Goal: Transaction & Acquisition: Purchase product/service

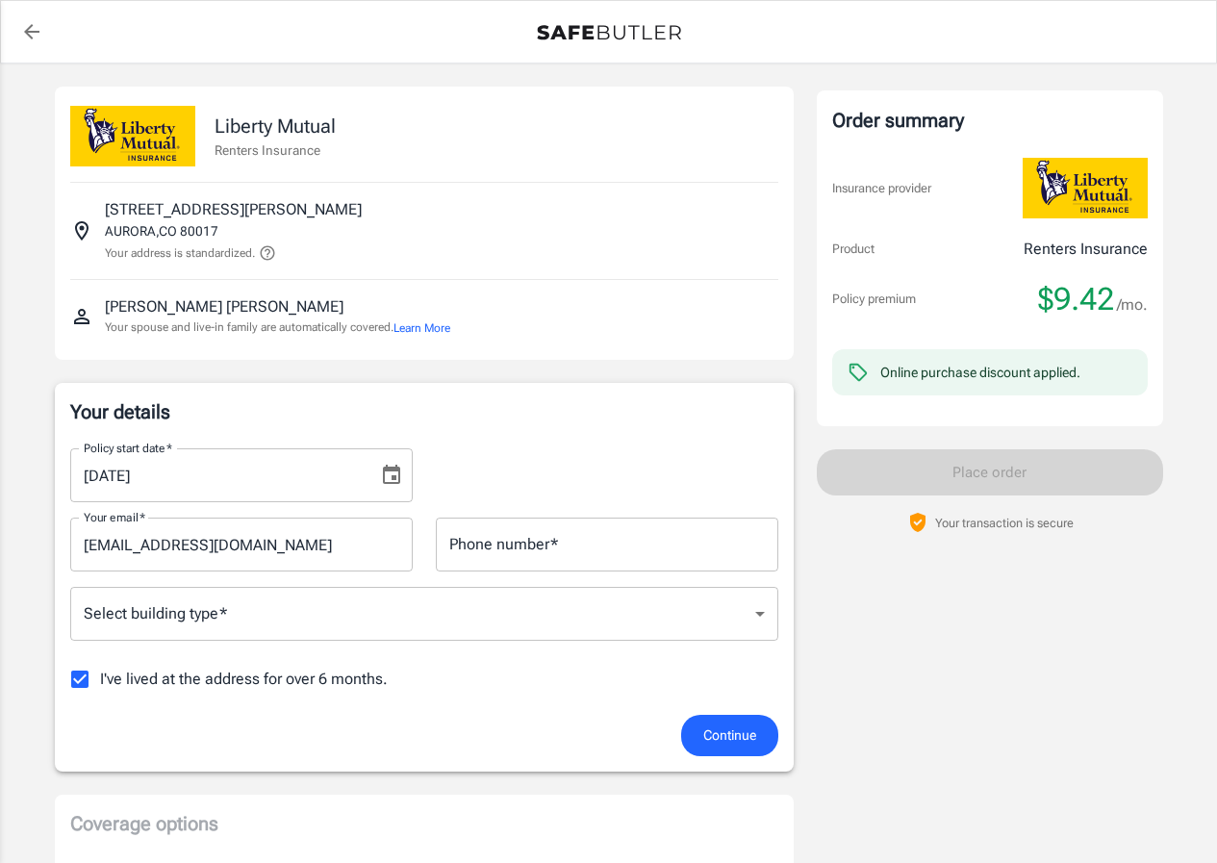
click at [669, 550] on input "Phone number   *" at bounding box center [607, 544] width 342 height 54
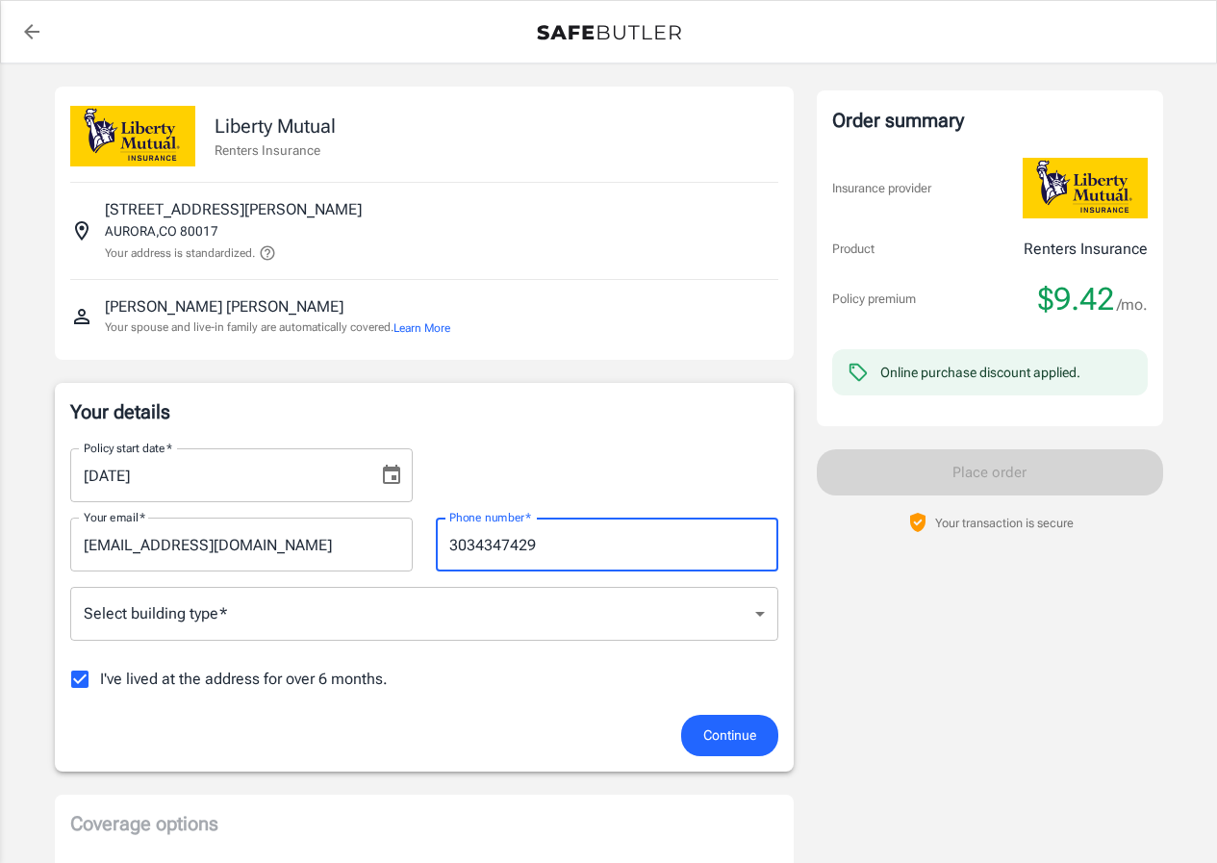
type input "3034347429"
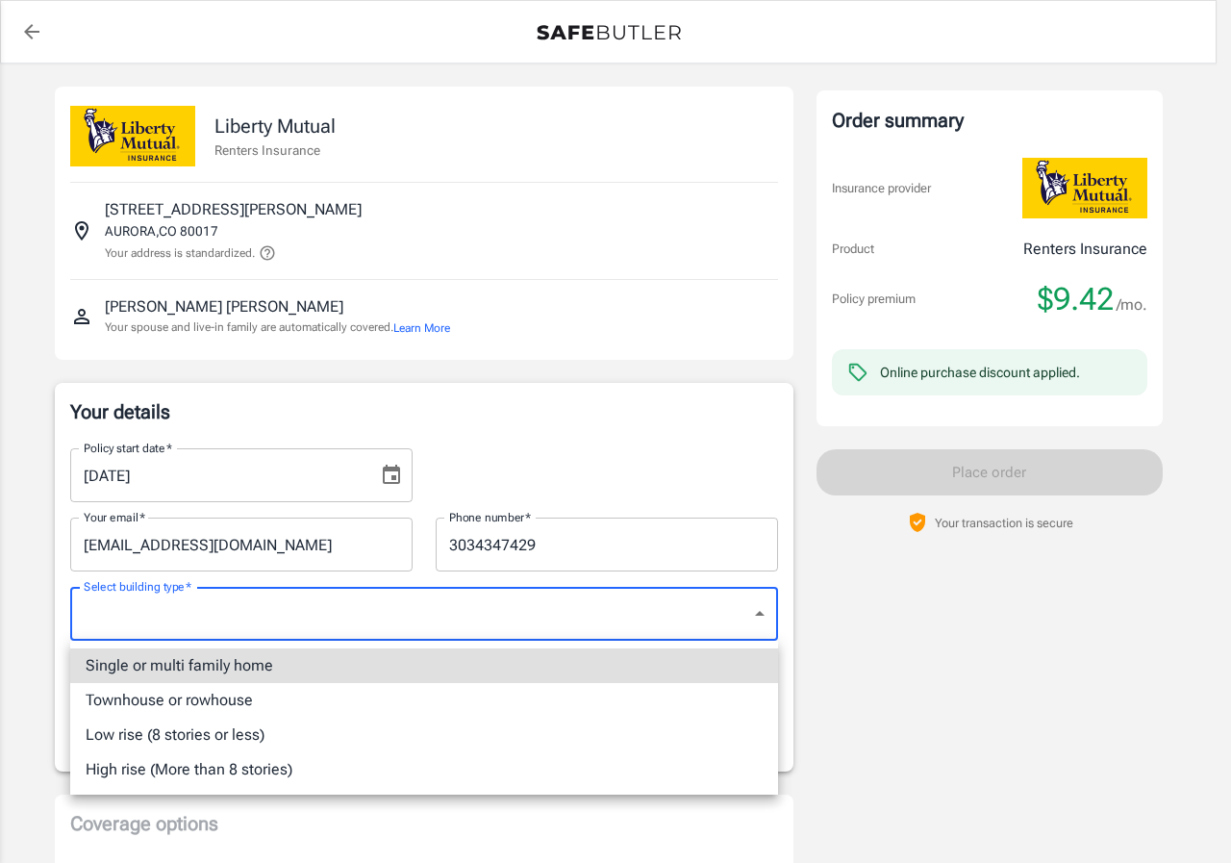
click at [213, 735] on li "Low rise (8 stories or less)" at bounding box center [424, 735] width 708 height 35
type input "lowrise"
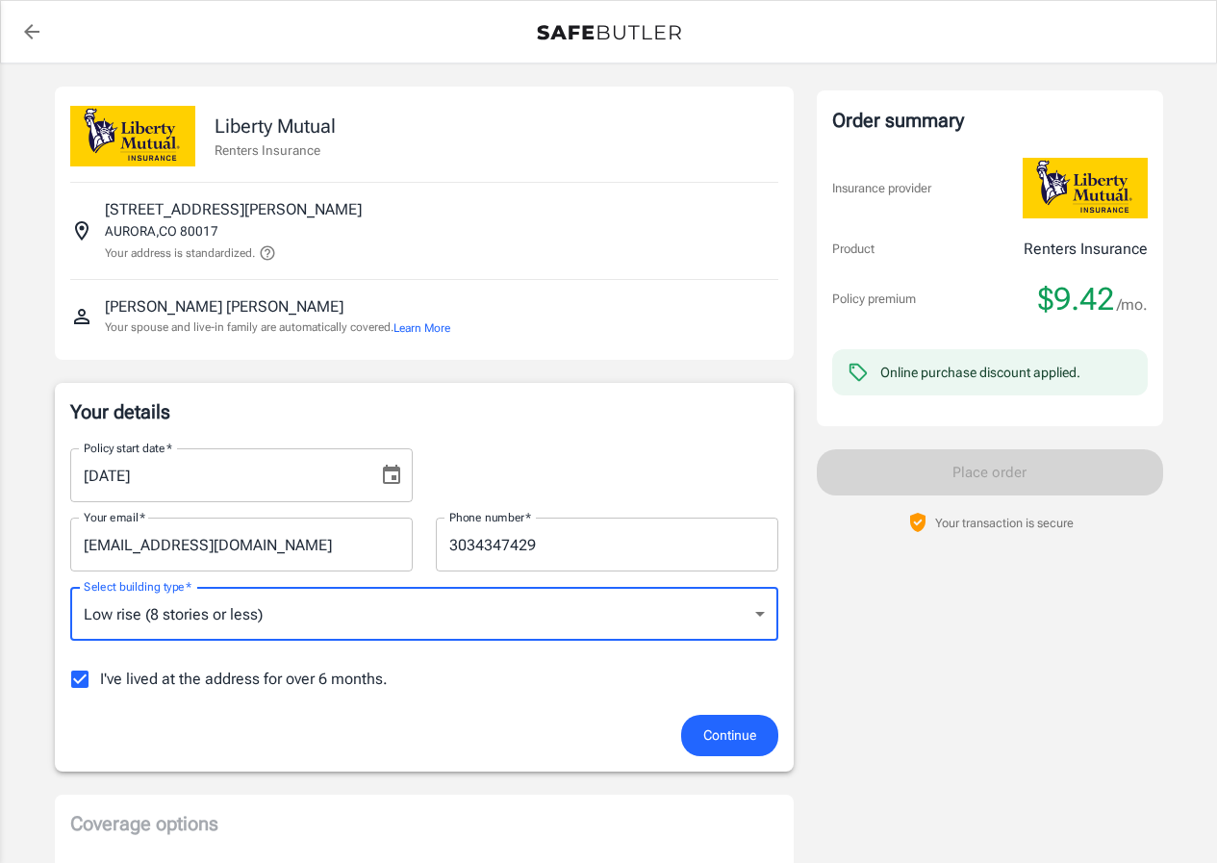
click at [723, 732] on span "Continue" at bounding box center [729, 735] width 53 height 24
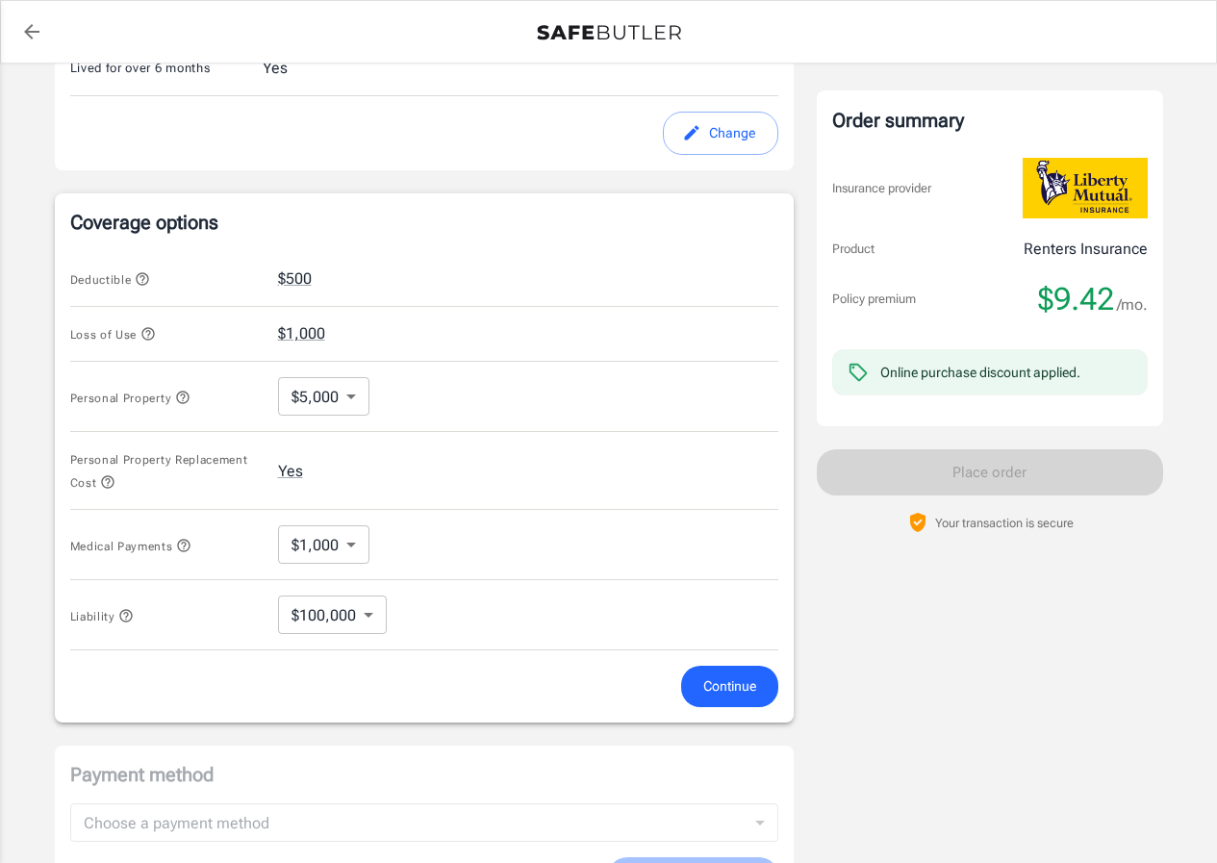
scroll to position [644, 0]
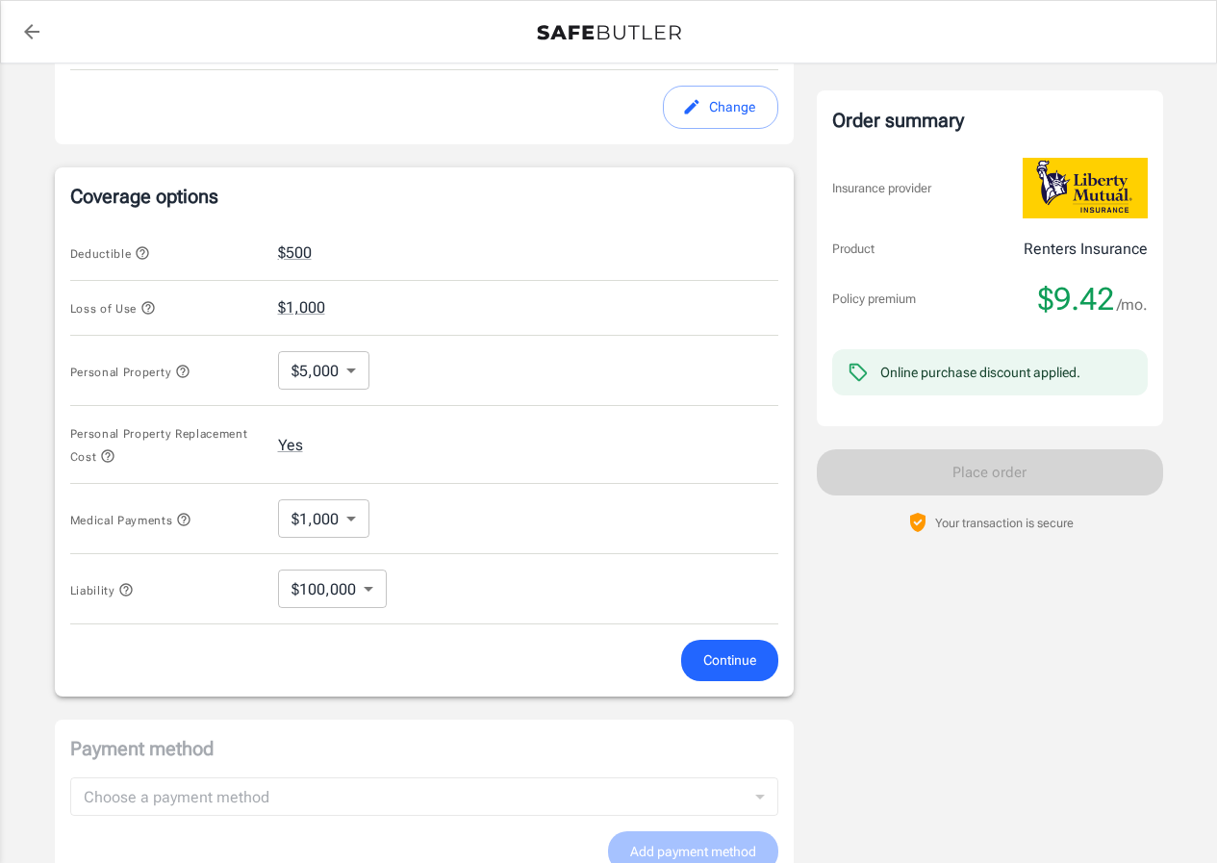
click at [348, 370] on body "Policy premium $ 9.42 /mo Liberty Mutual Renters Insurance [STREET_ADDRESS][PER…" at bounding box center [608, 274] width 1217 height 1836
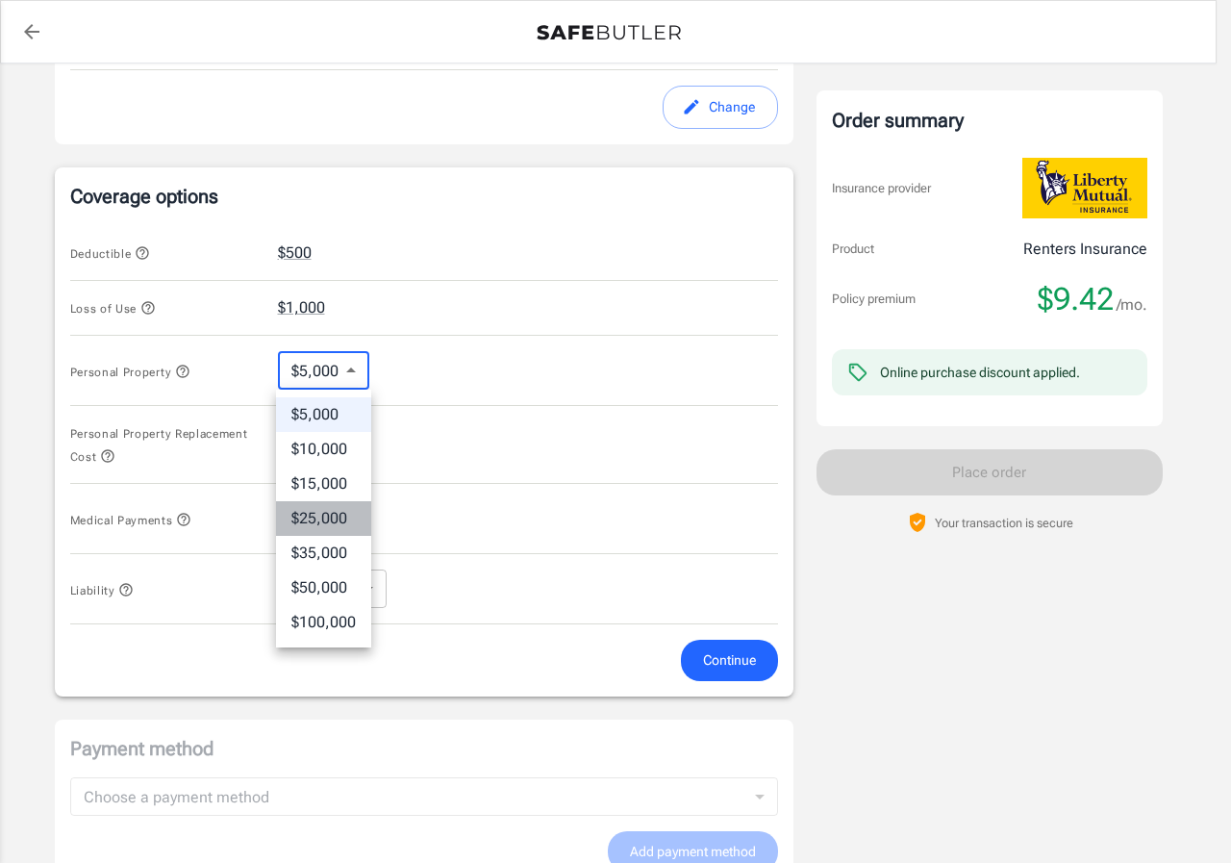
click at [327, 517] on li "$25,000" at bounding box center [323, 518] width 95 height 35
type input "25000"
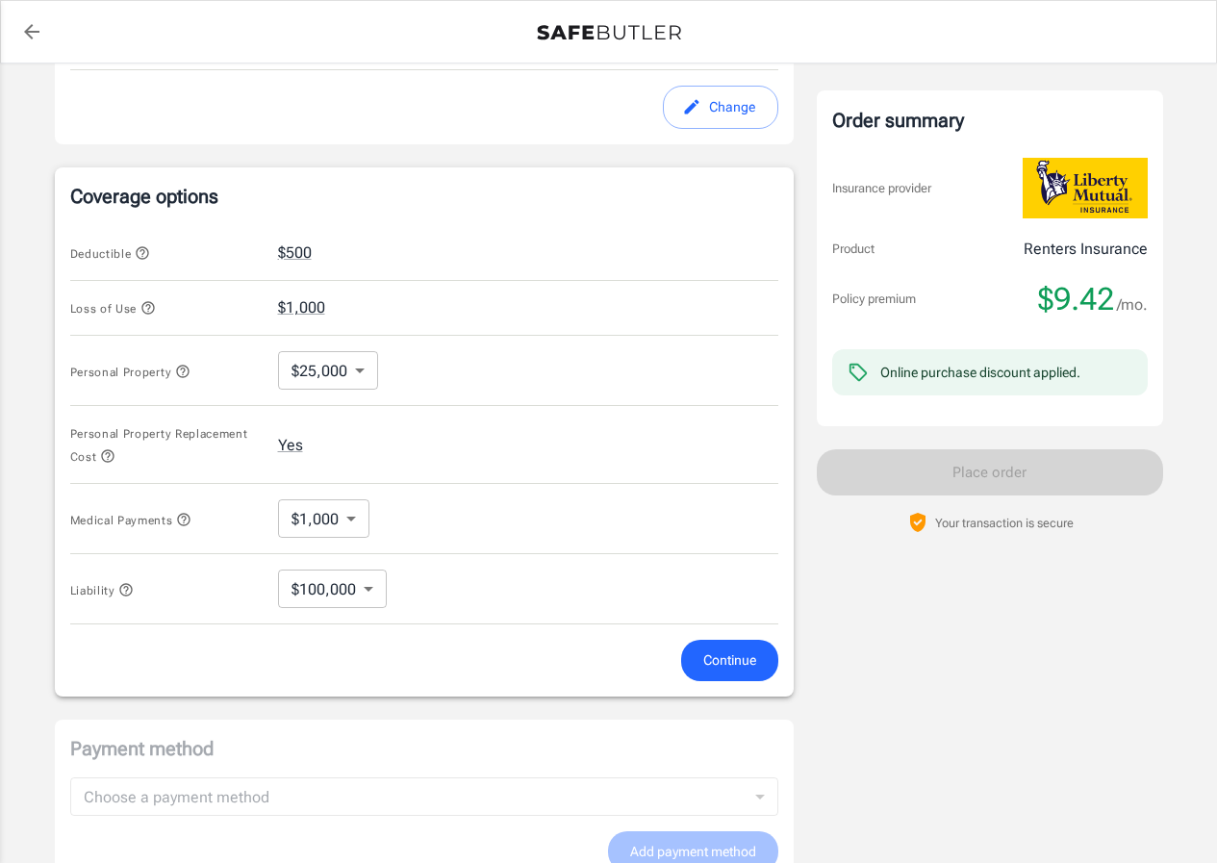
click at [107, 454] on icon "button" at bounding box center [107, 456] width 13 height 13
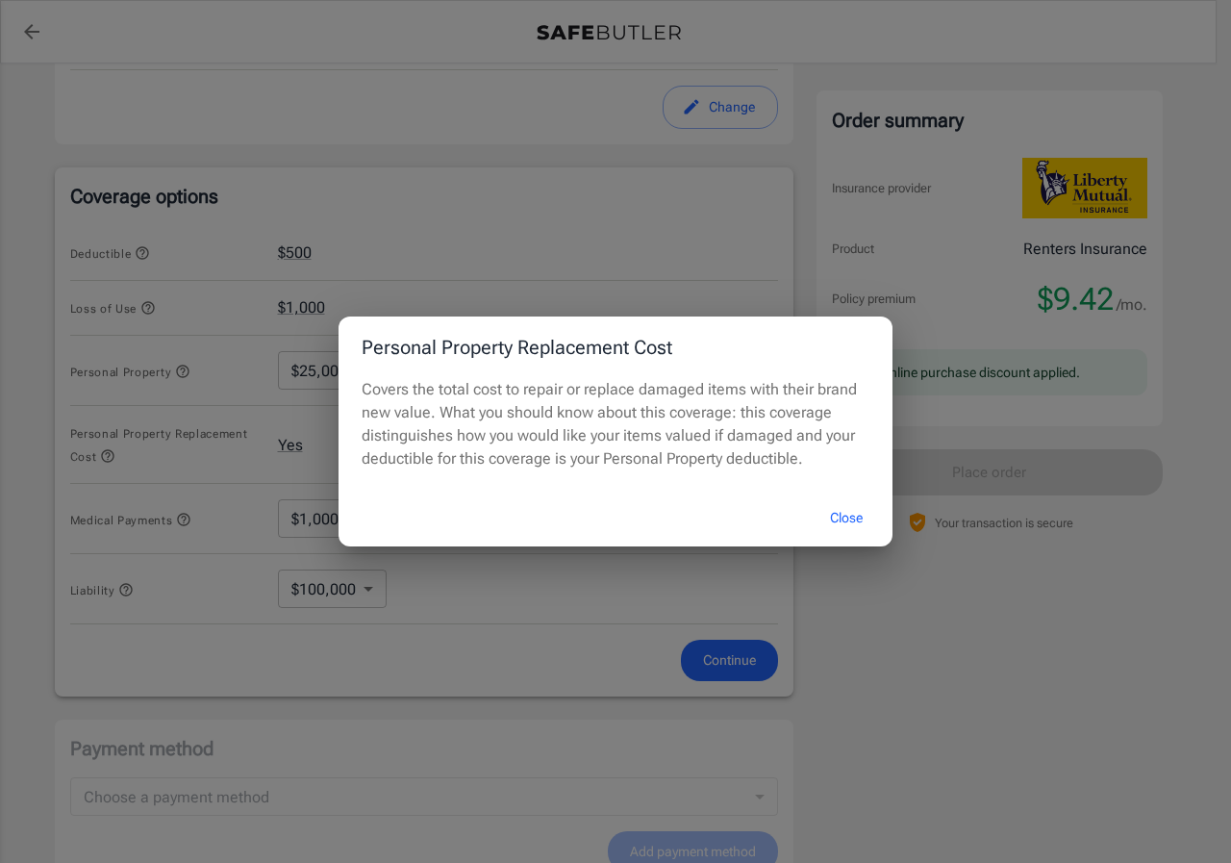
click at [847, 517] on button "Close" at bounding box center [846, 517] width 77 height 41
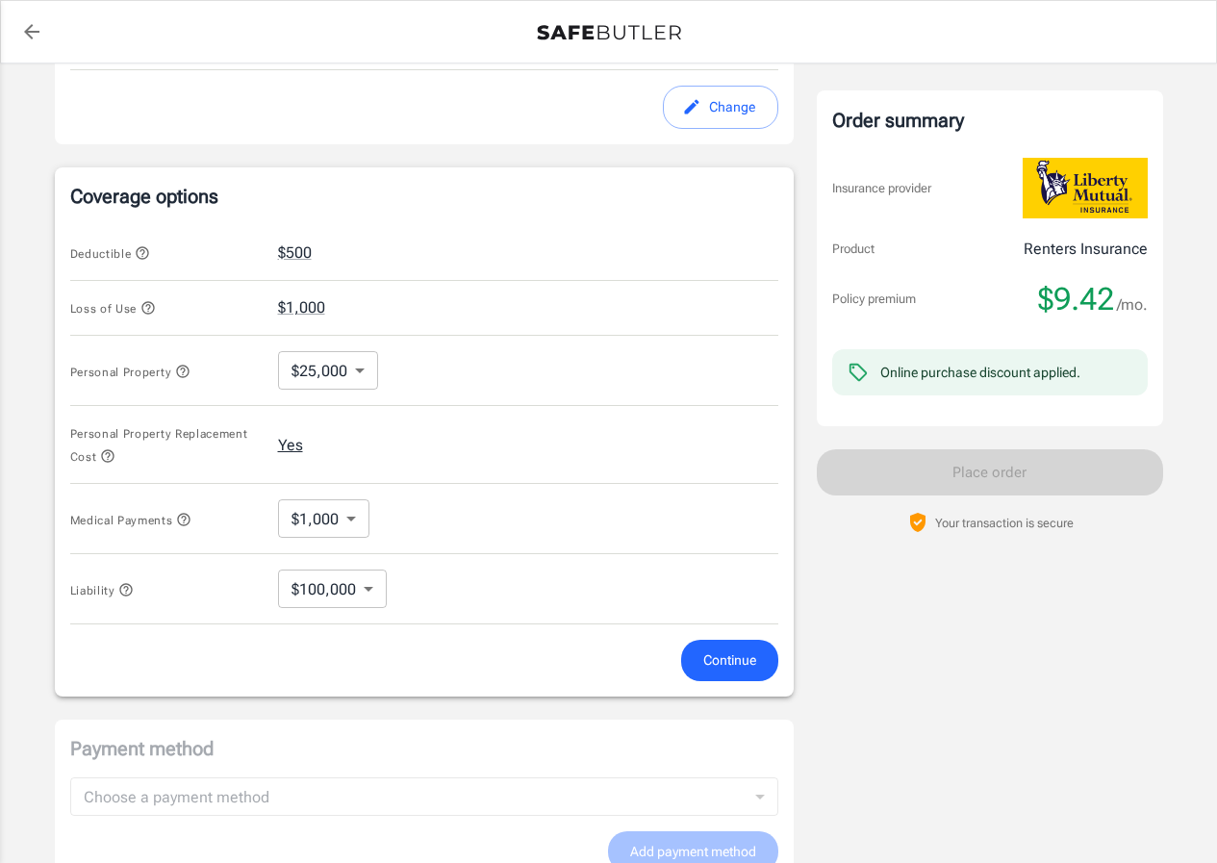
click at [295, 443] on button "Yes" at bounding box center [290, 445] width 25 height 23
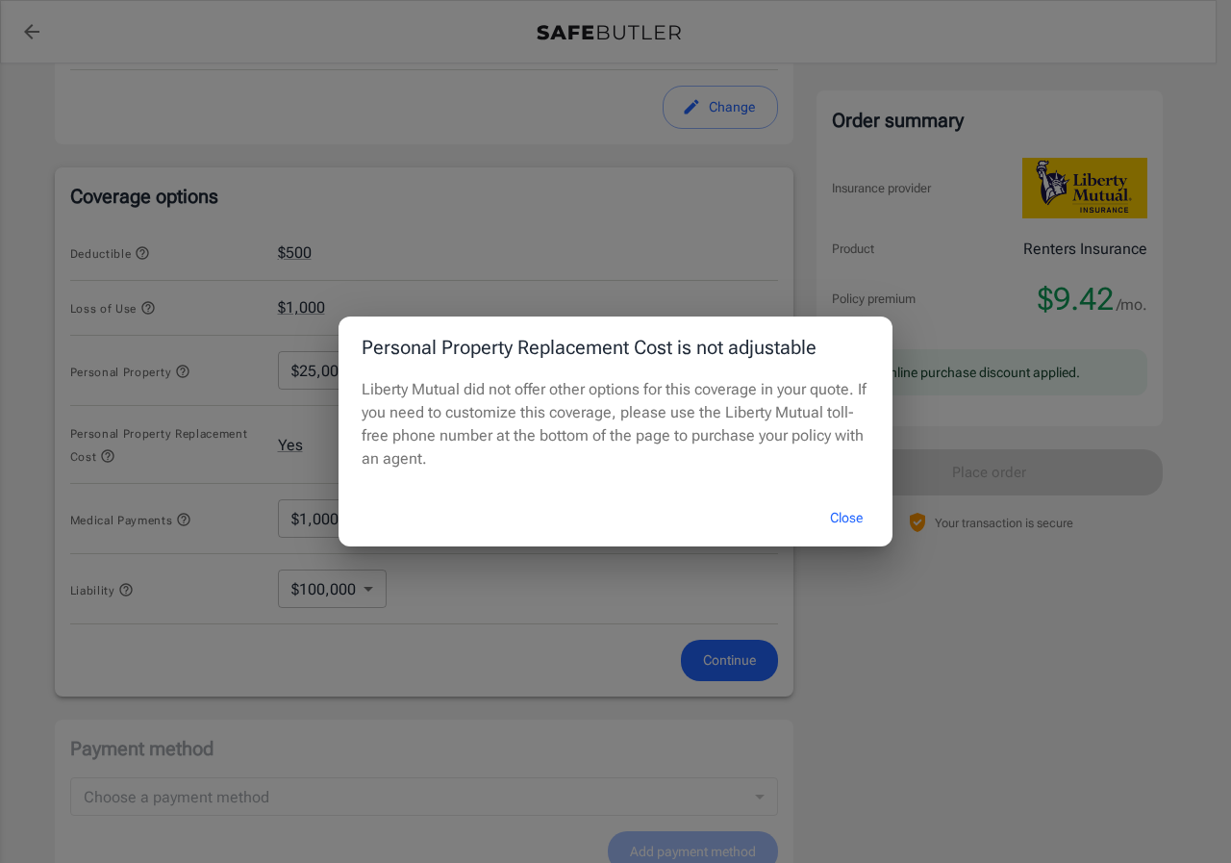
click at [847, 521] on button "Close" at bounding box center [846, 517] width 77 height 41
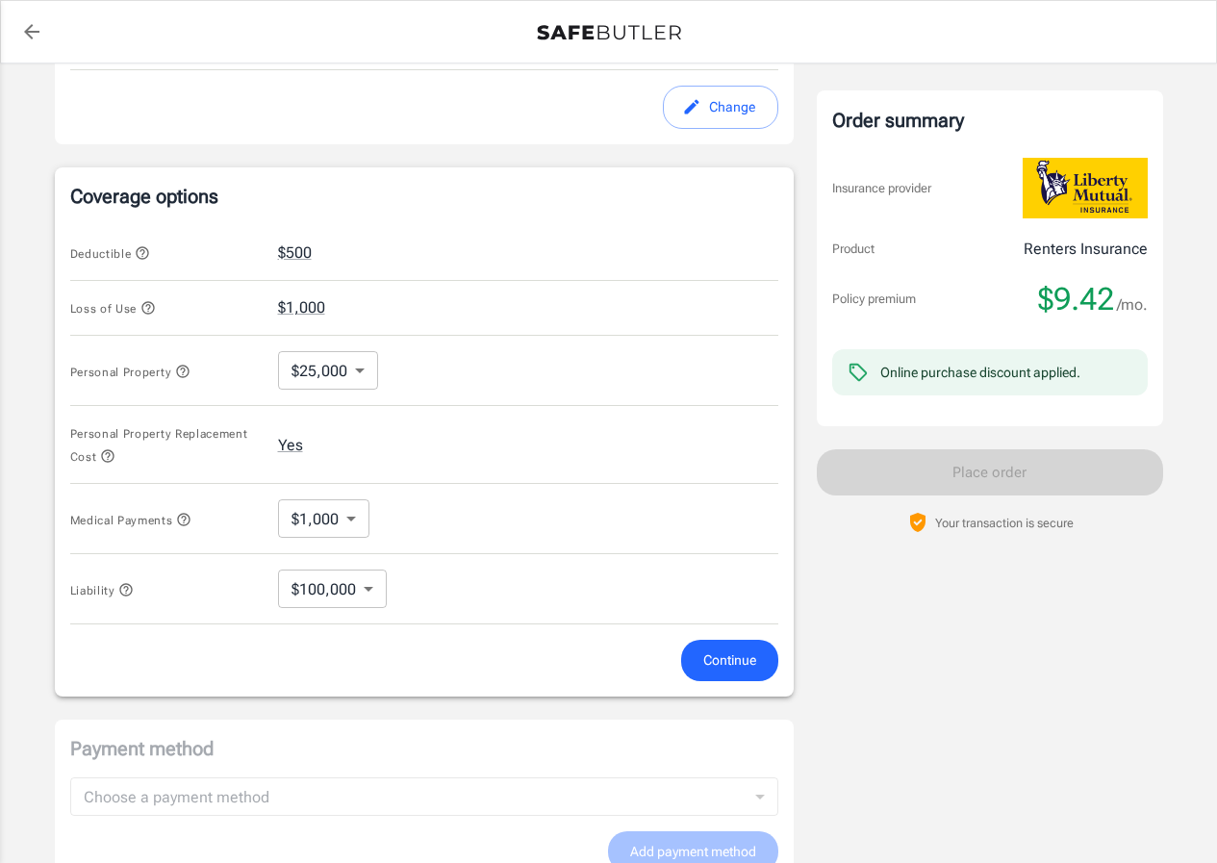
click at [351, 518] on body "Policy premium $ 9.42 /mo Liberty Mutual Renters Insurance [STREET_ADDRESS][PER…" at bounding box center [608, 274] width 1217 height 1836
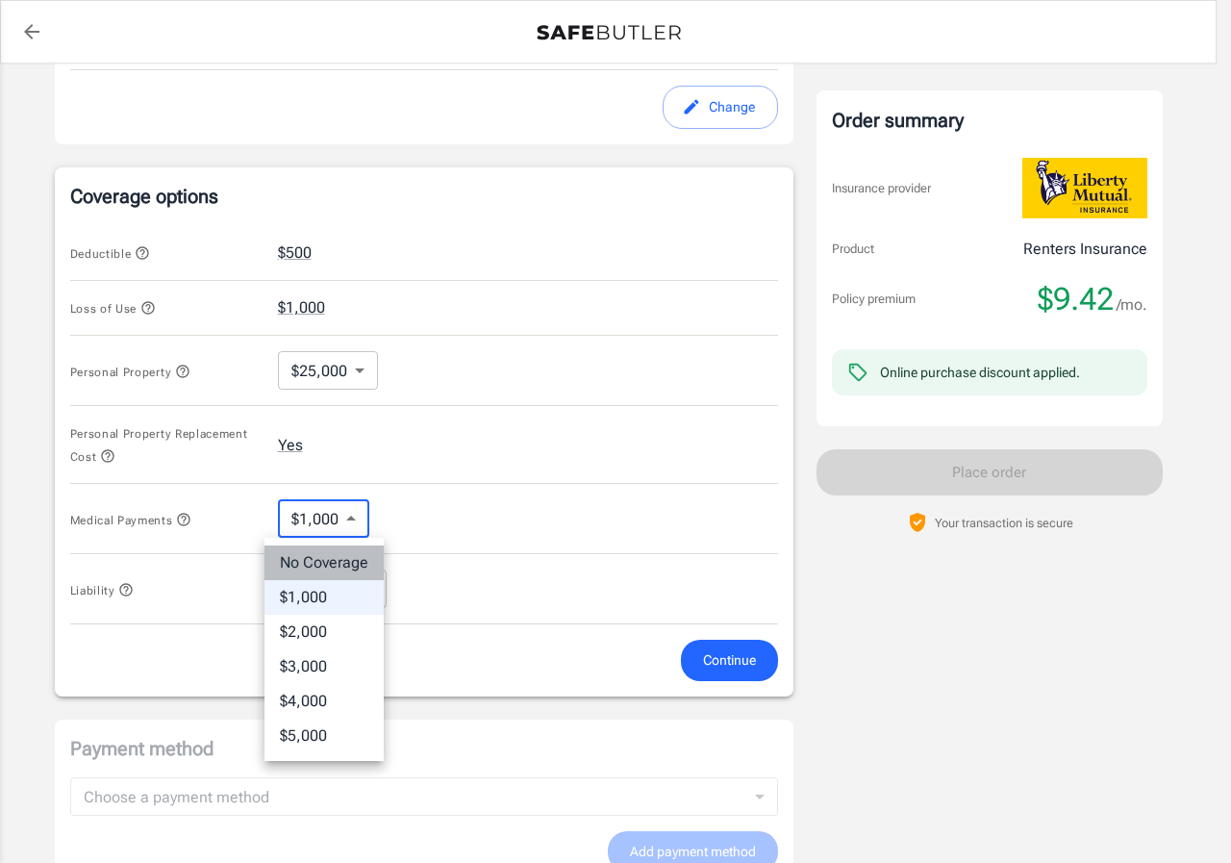
click at [346, 564] on li "No Coverage" at bounding box center [324, 562] width 119 height 35
type input "No Coverage"
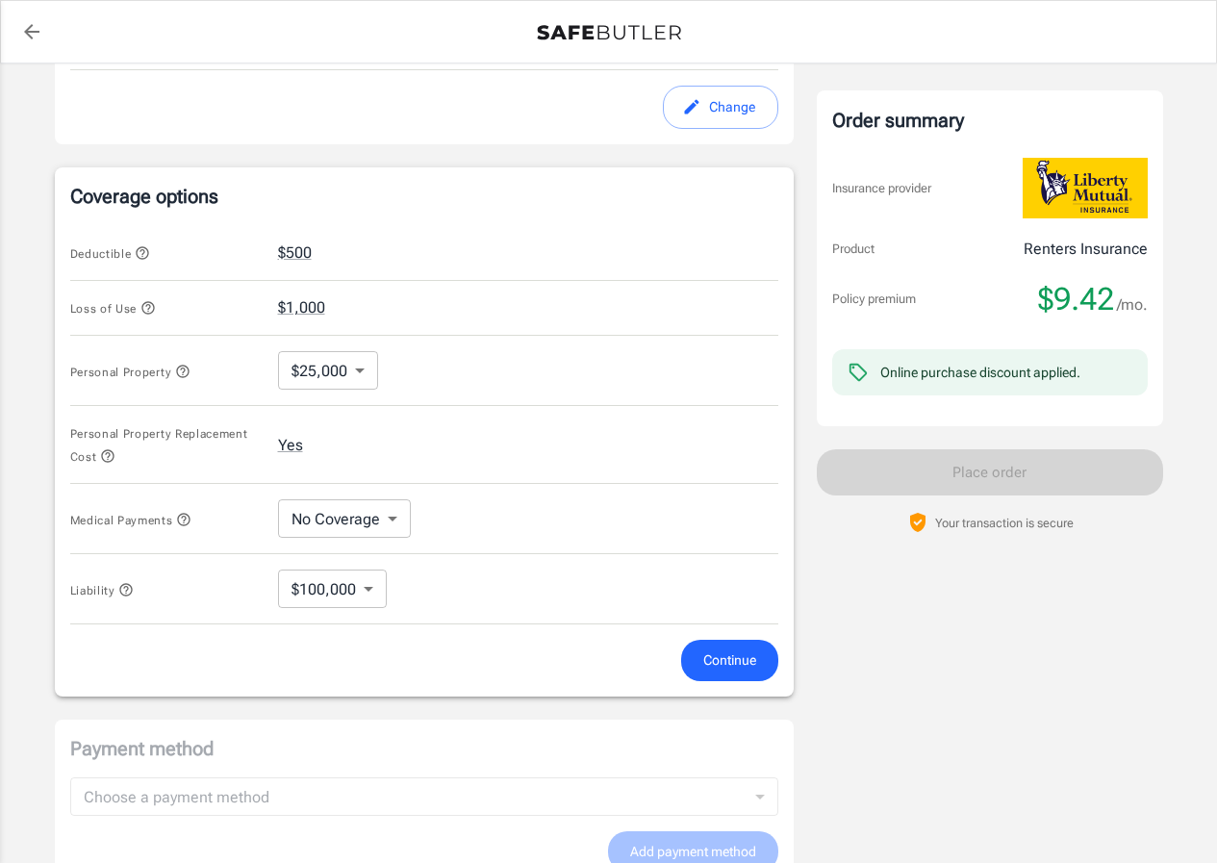
click at [149, 306] on icon "button" at bounding box center [147, 307] width 15 height 15
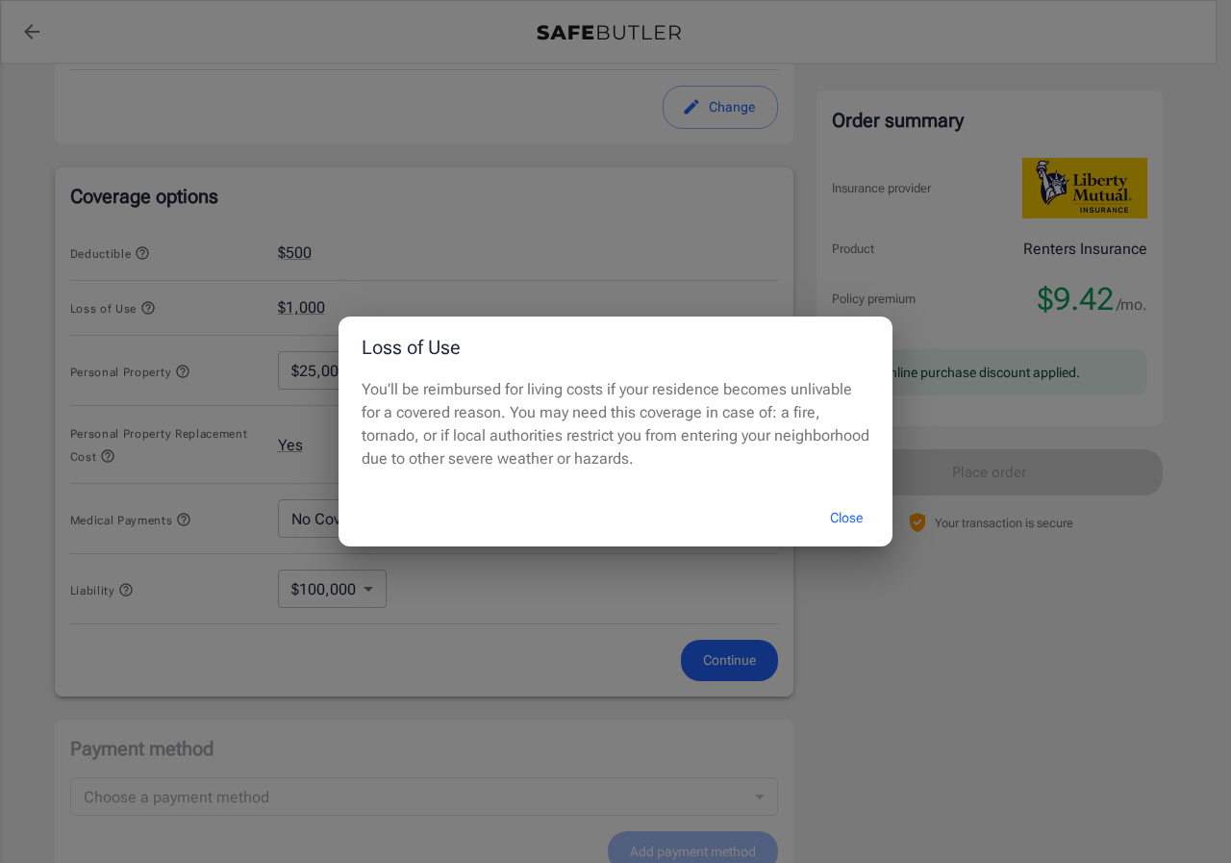
click at [844, 517] on button "Close" at bounding box center [846, 517] width 77 height 41
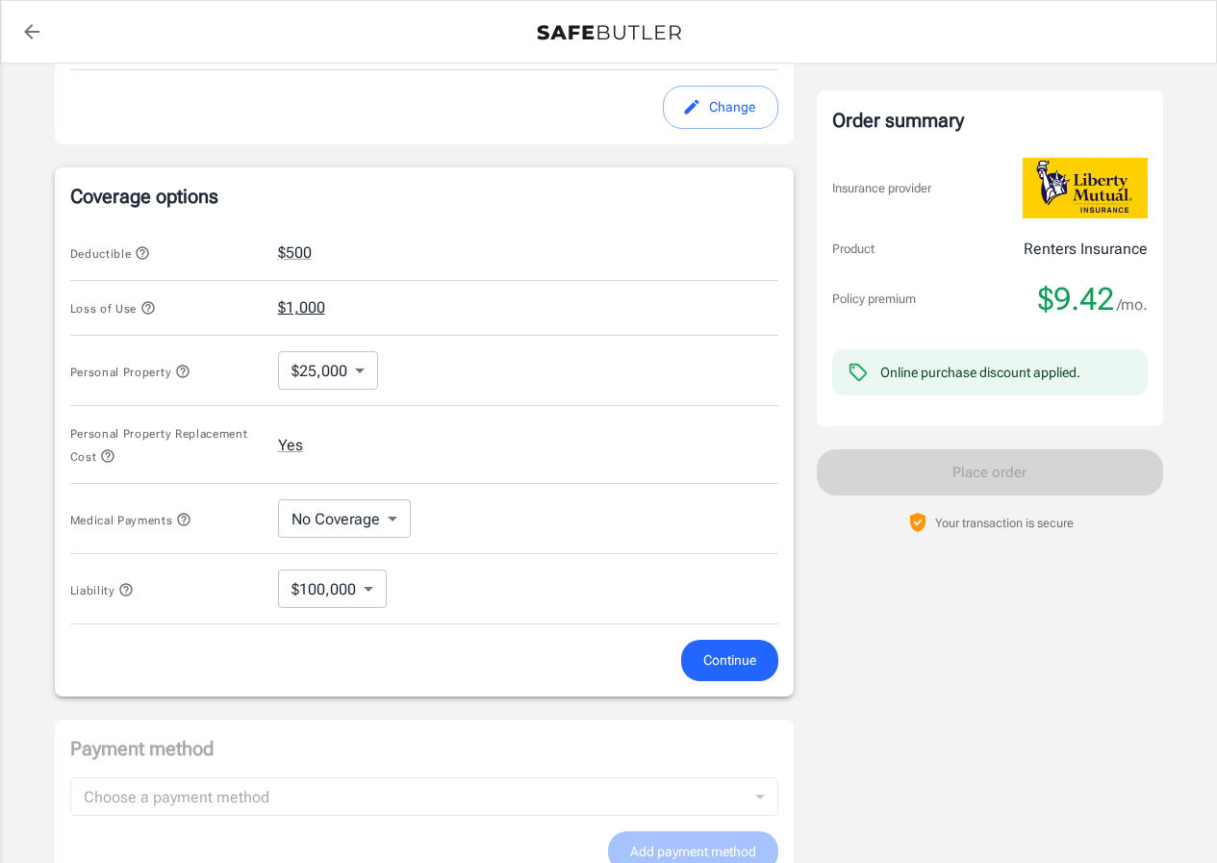
click at [304, 310] on button "$1,000" at bounding box center [301, 307] width 47 height 23
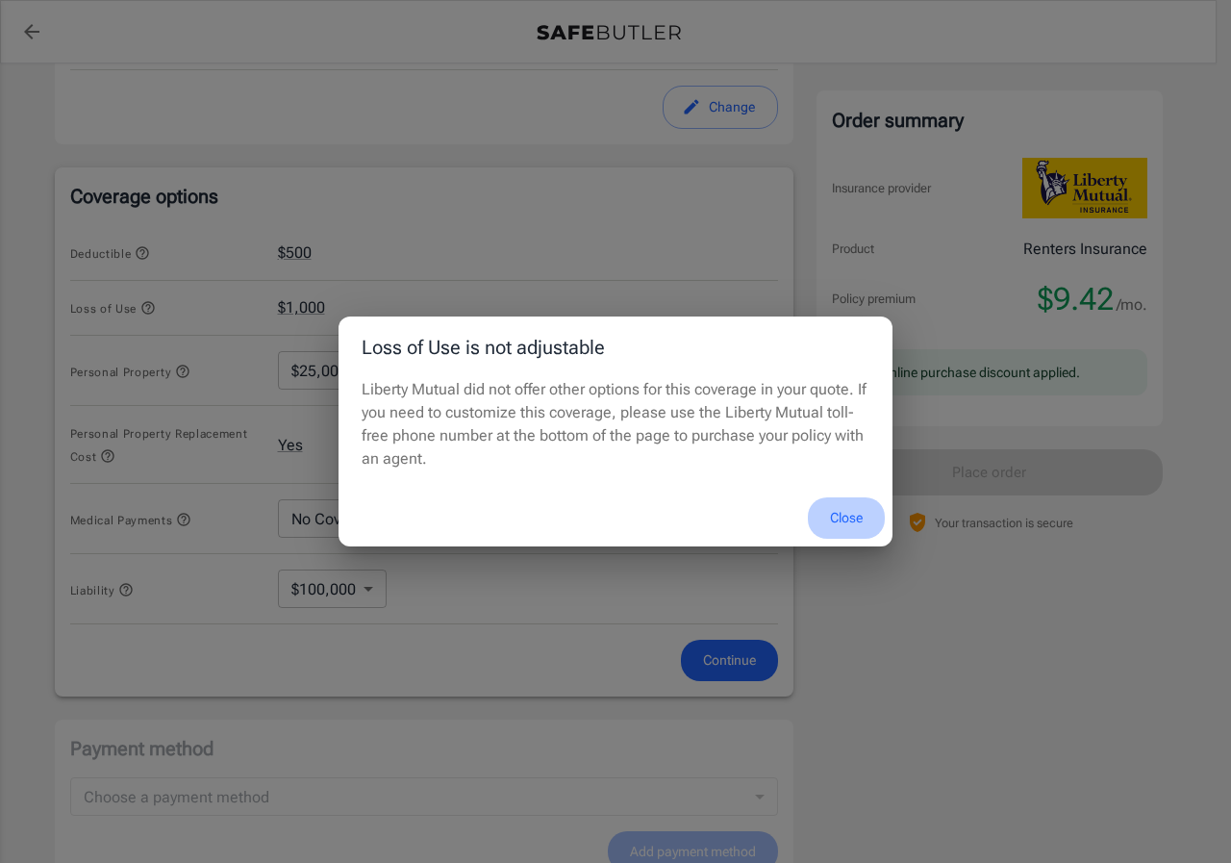
click at [839, 517] on button "Close" at bounding box center [846, 517] width 77 height 41
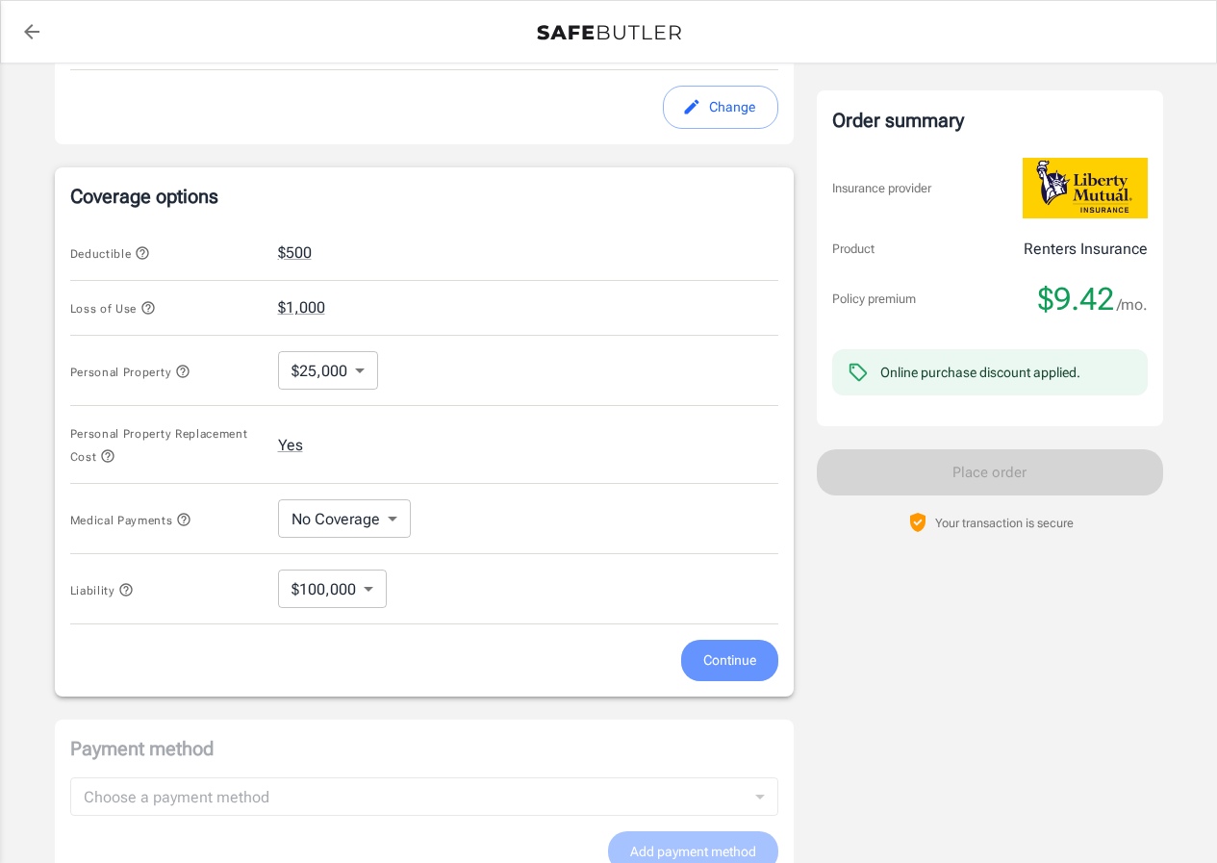
click at [739, 662] on span "Continue" at bounding box center [729, 660] width 53 height 24
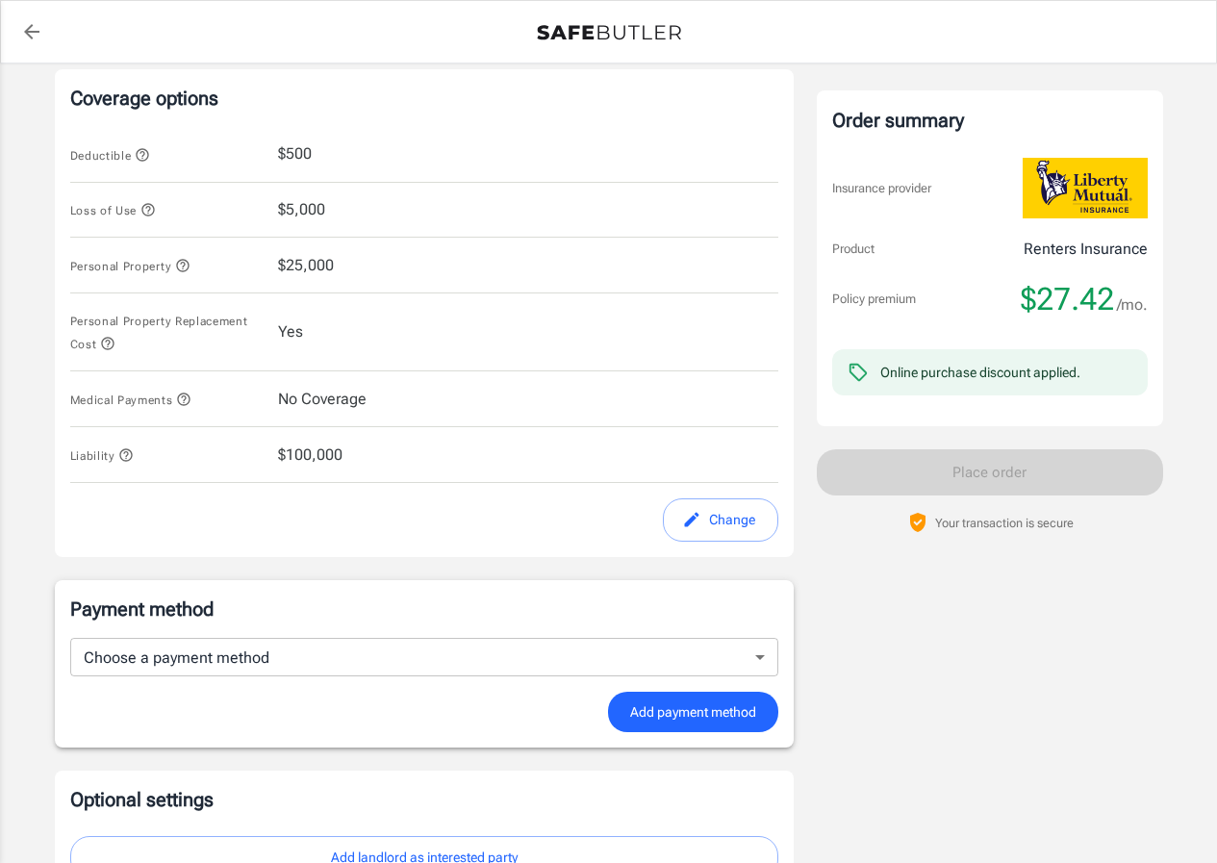
scroll to position [644, 0]
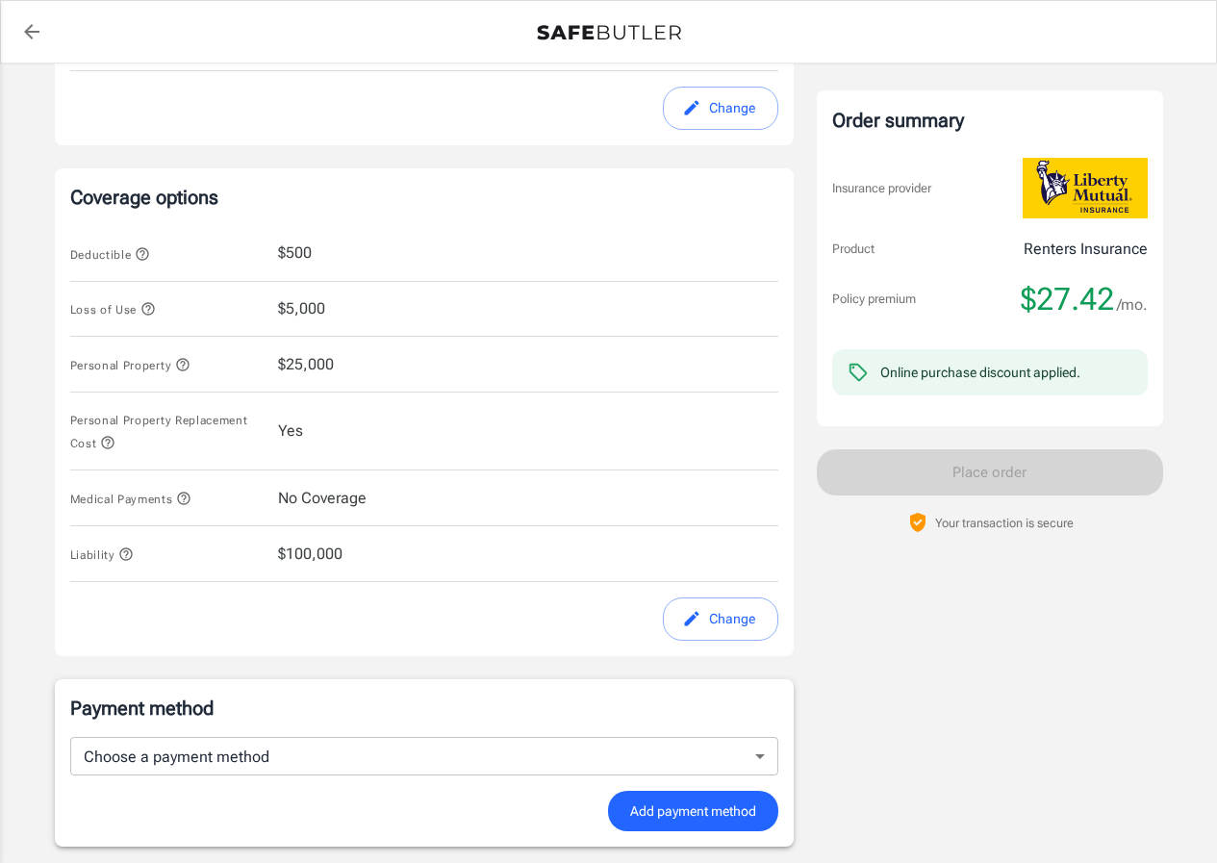
click at [366, 366] on div "Personal Property $25,000" at bounding box center [424, 365] width 708 height 56
click at [732, 606] on button "Change" at bounding box center [720, 618] width 115 height 43
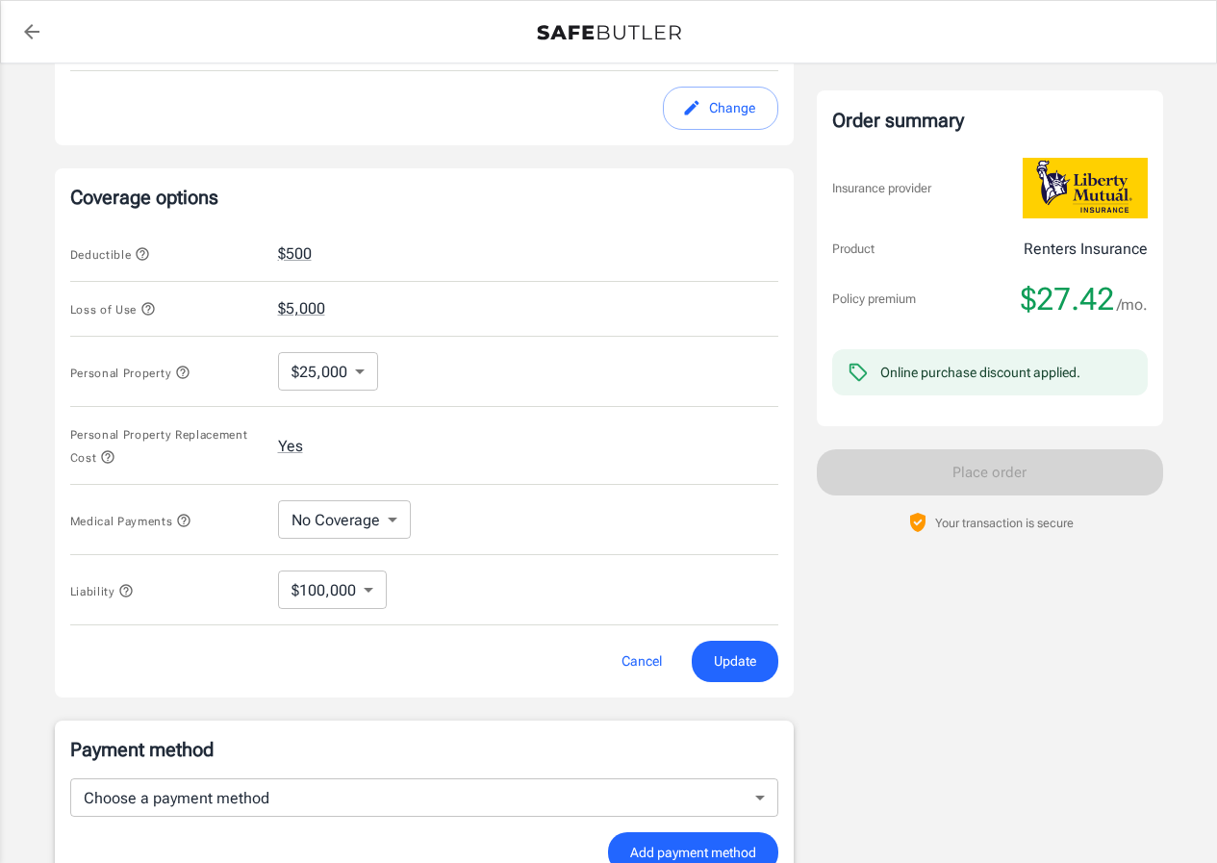
click at [358, 372] on body "Policy premium $ 27.42 /mo Liberty Mutual Renters Insurance [STREET_ADDRESS][PE…" at bounding box center [608, 274] width 1217 height 1836
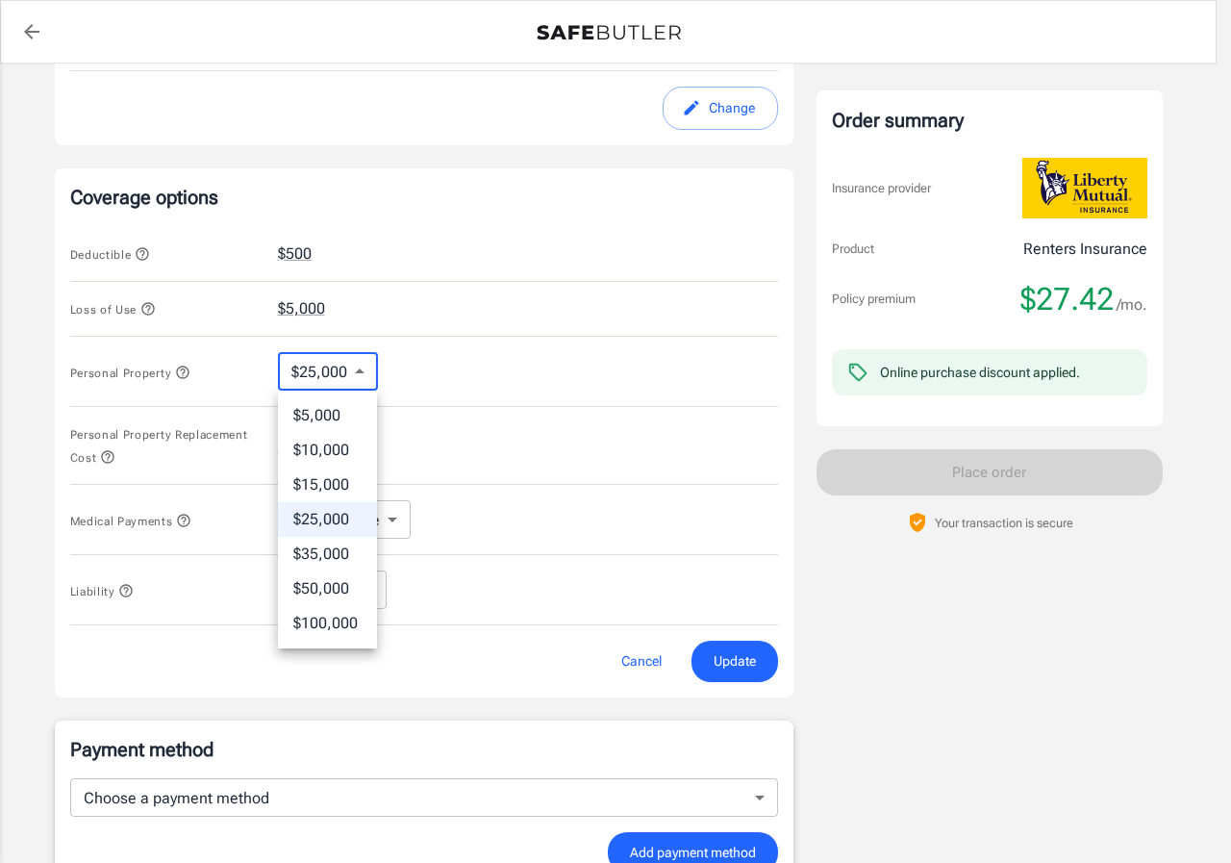
click at [332, 485] on li "$15,000" at bounding box center [327, 484] width 99 height 35
type input "15000"
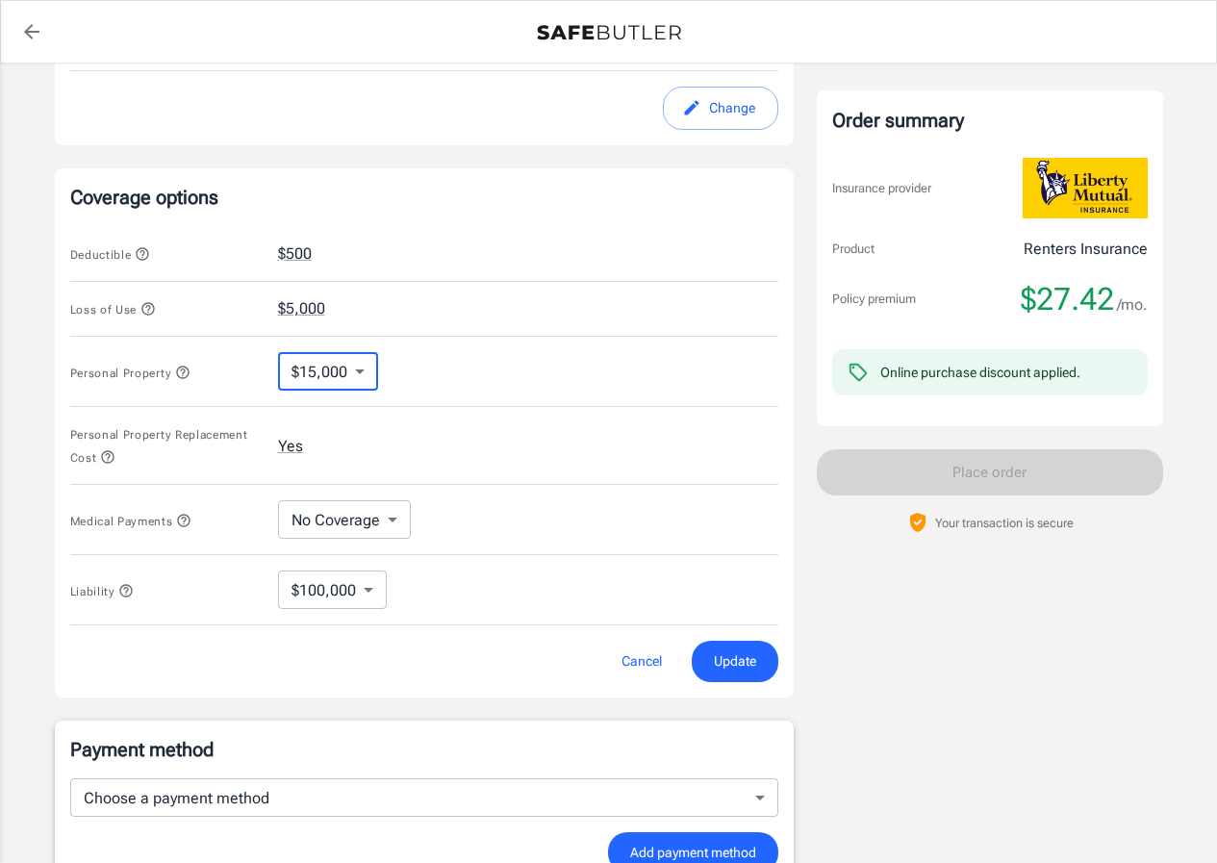
click at [745, 665] on span "Update" at bounding box center [735, 661] width 42 height 24
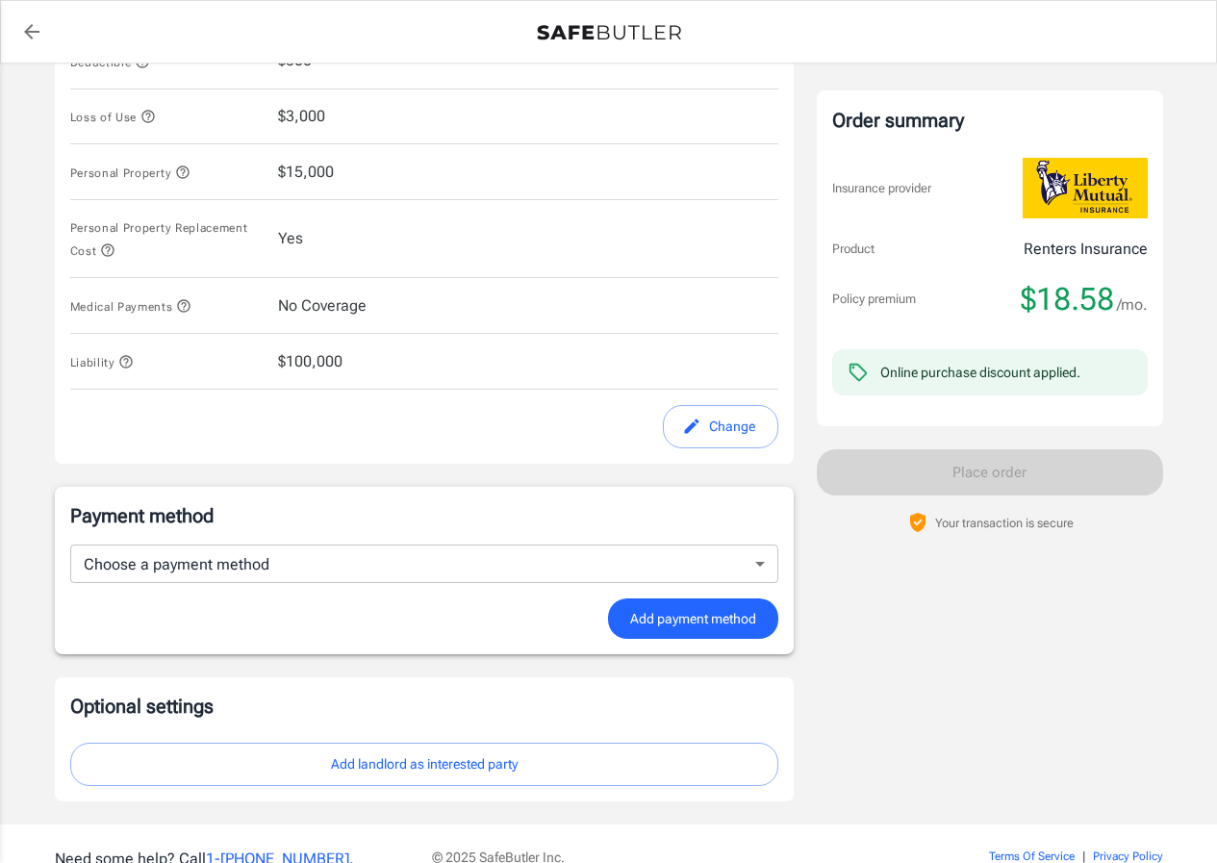
scroll to position [932, 0]
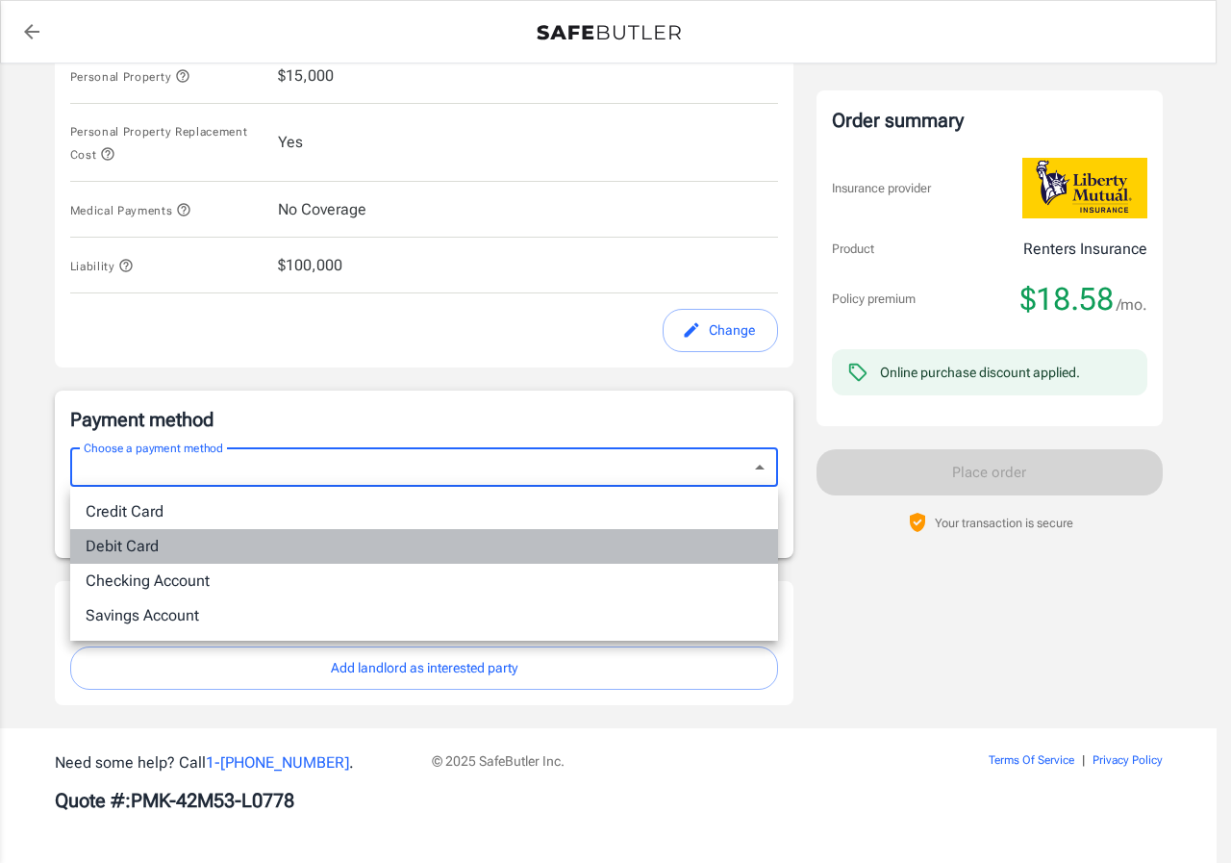
click at [158, 544] on li "Debit Card" at bounding box center [424, 546] width 708 height 35
type input "debit"
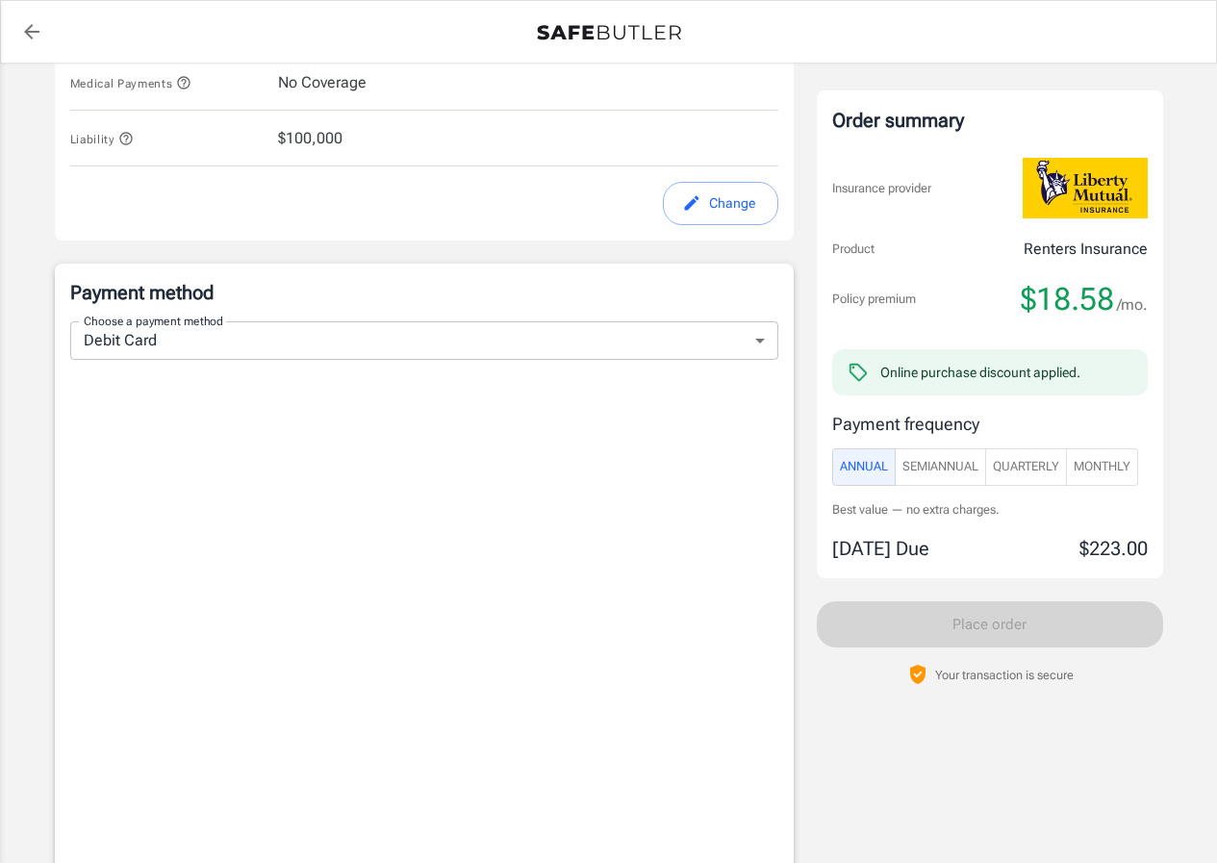
scroll to position [1317, 0]
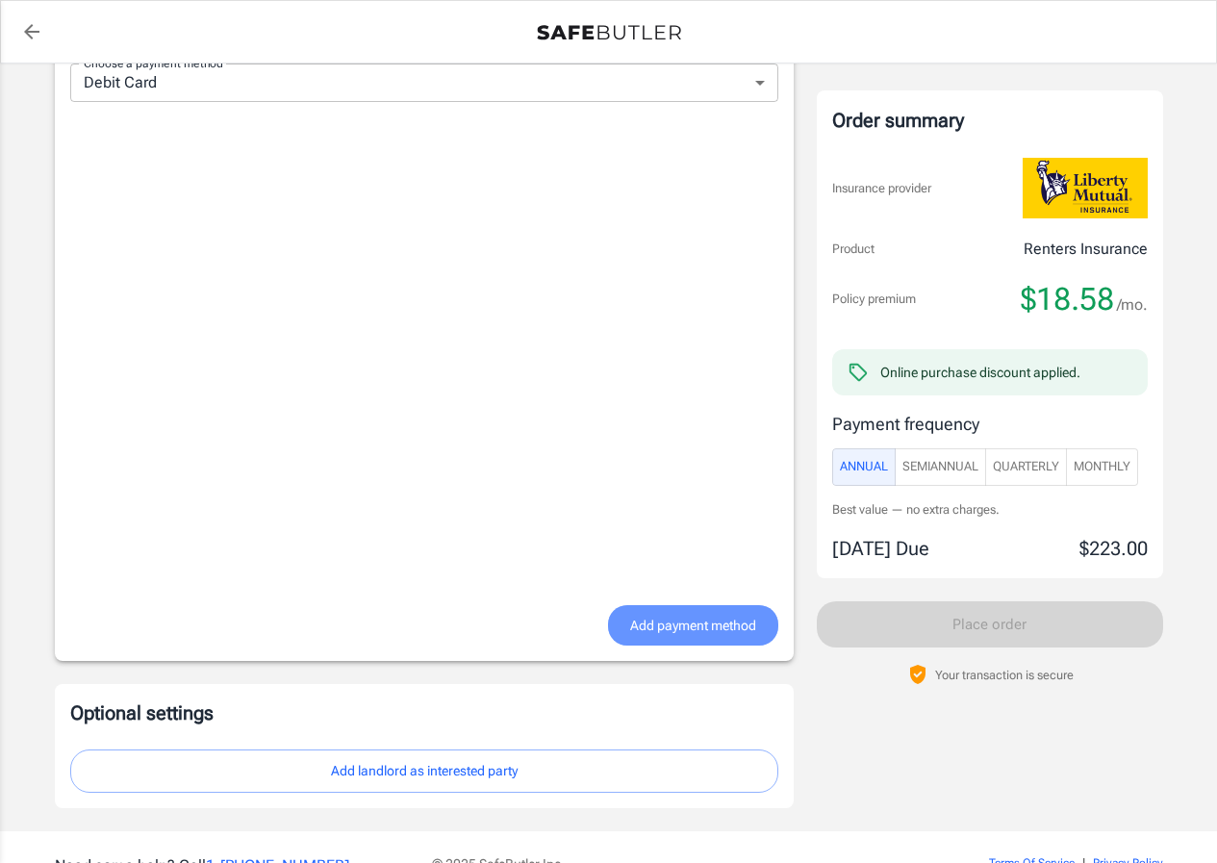
click at [709, 621] on span "Add payment method" at bounding box center [693, 626] width 126 height 24
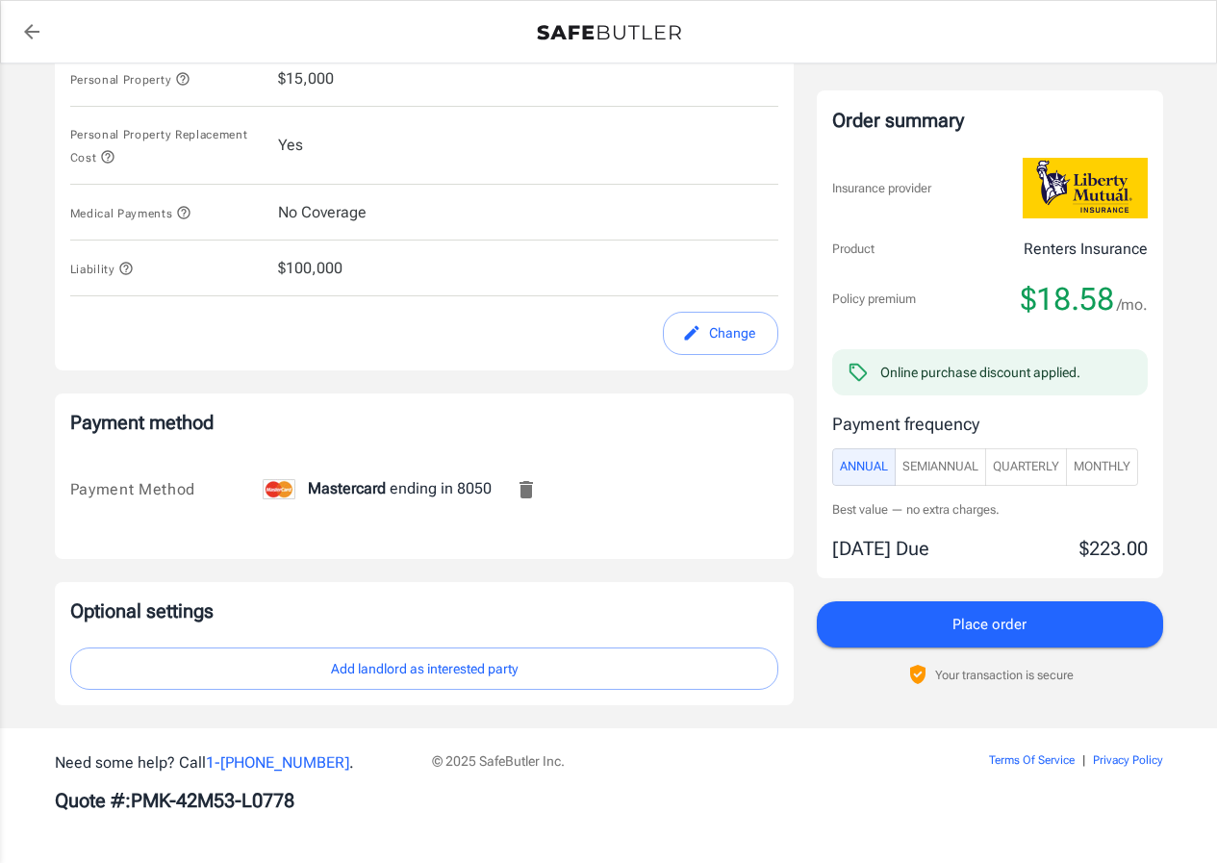
scroll to position [929, 0]
click at [1109, 467] on span "Monthly" at bounding box center [1101, 467] width 57 height 22
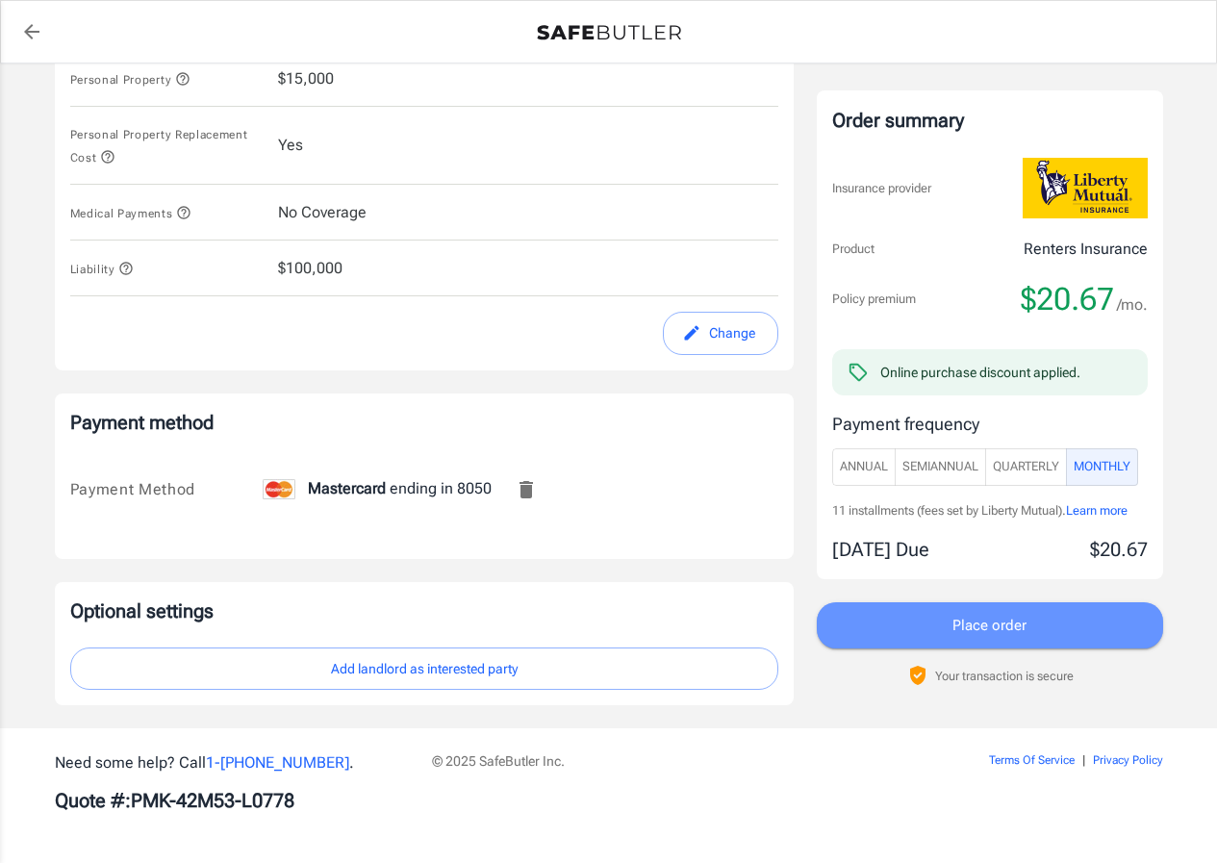
click at [997, 616] on span "Place order" at bounding box center [989, 625] width 74 height 25
